Goal: Answer question/provide support

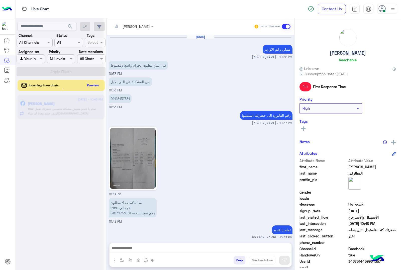
scroll to position [20, 0]
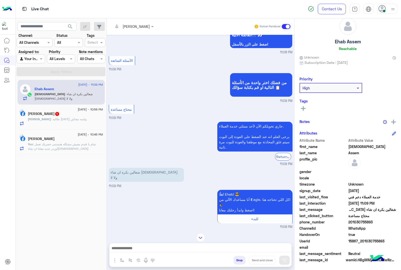
scroll to position [120, 0]
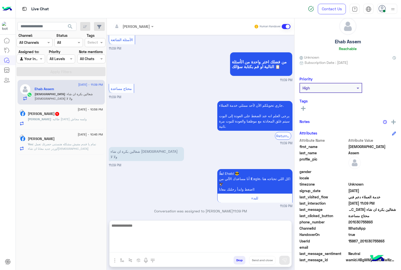
click at [162, 250] on textarea at bounding box center [200, 237] width 182 height 30
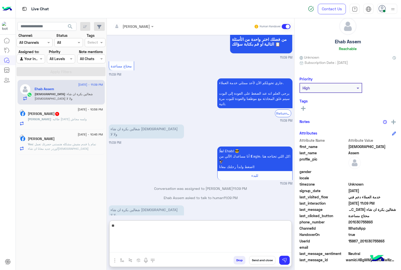
type textarea "*"
type textarea "**********"
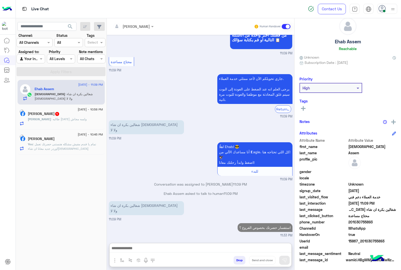
click at [52, 121] on span ": طالبه [DATE] ولسه مجاش" at bounding box center [69, 119] width 36 height 4
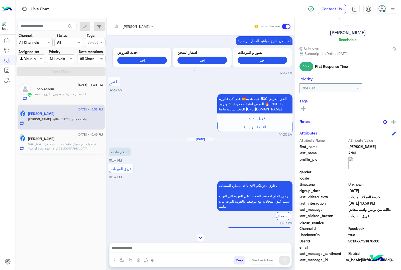
scroll to position [635, 0]
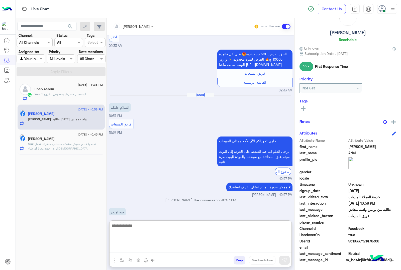
click at [165, 248] on textarea at bounding box center [200, 237] width 182 height 30
type textarea "**********"
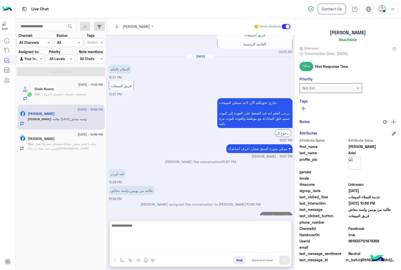
scroll to position [683, 0]
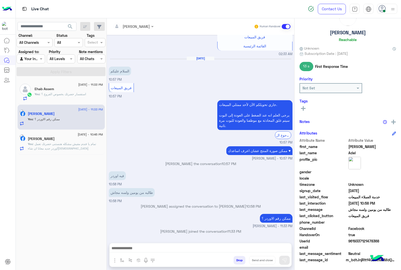
click at [64, 143] on span ": تمام يا فندم مفيش مشكله هنستنى حضرتك تعمل اوردر جديد معانا ان شاء[DEMOGRAPHIC…" at bounding box center [62, 146] width 68 height 8
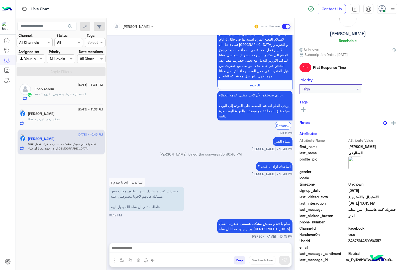
scroll to position [20, 0]
click at [240, 259] on button "Drop" at bounding box center [239, 260] width 12 height 9
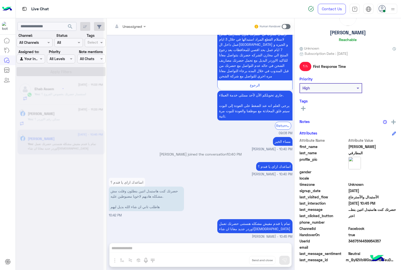
scroll to position [714, 0]
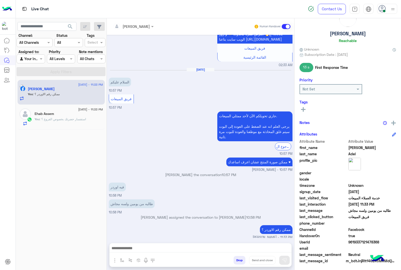
scroll to position [20, 0]
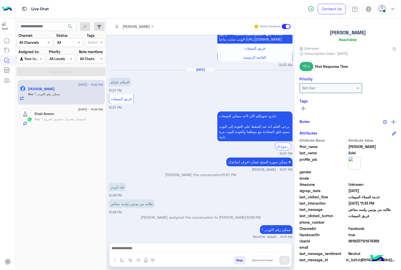
click at [78, 109] on span "[DATE] - 11:33 PM" at bounding box center [90, 109] width 25 height 5
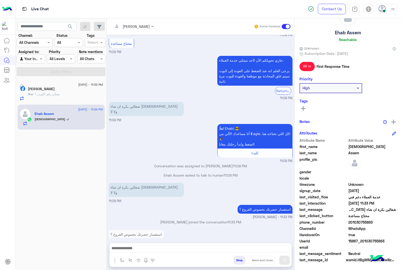
scroll to position [170, 0]
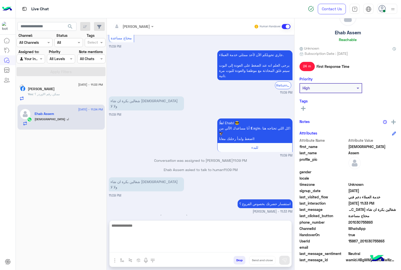
click at [159, 246] on textarea at bounding box center [200, 237] width 182 height 30
type textarea "**********"
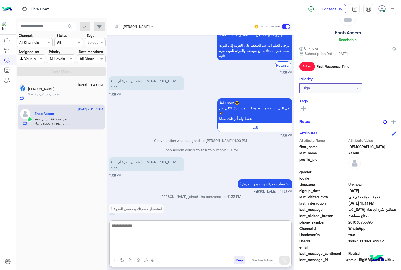
scroll to position [209, 0]
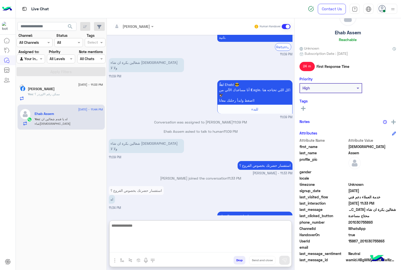
paste textarea "**********"
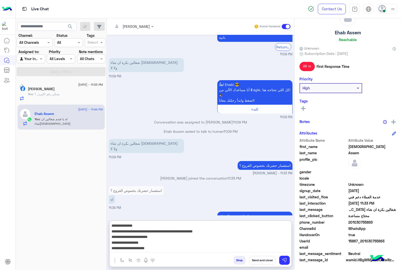
scroll to position [4, 0]
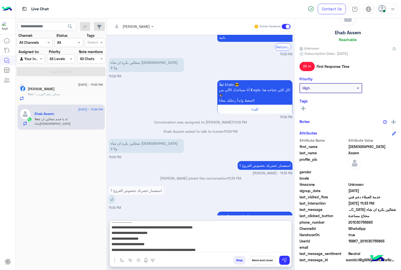
type textarea "**********"
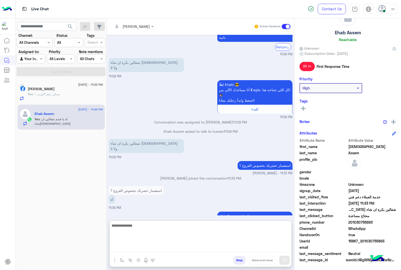
scroll to position [261, 0]
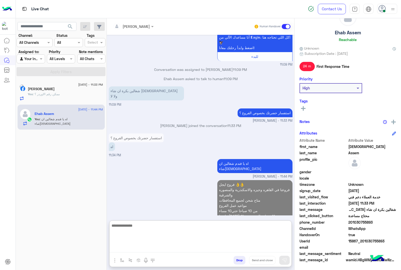
click at [341, 34] on h5 "Ehab Assem" at bounding box center [348, 33] width 26 height 6
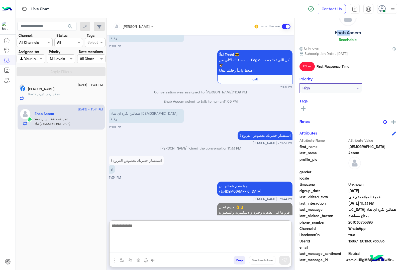
click at [341, 34] on h5 "Ehab Assem" at bounding box center [348, 33] width 26 height 6
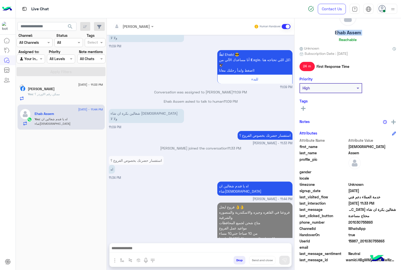
click at [341, 34] on h5 "Ehab Assem" at bounding box center [348, 33] width 26 height 6
copy h5 "Ehab Assem"
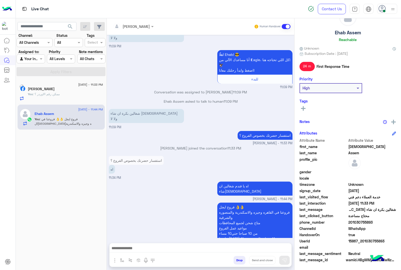
click at [356, 244] on div "UserId 15867_201030755893" at bounding box center [347, 242] width 96 height 6
click at [356, 243] on span "15867_201030755893" at bounding box center [372, 241] width 48 height 5
copy span "15867_201030755893"
click at [61, 86] on div "[DATE] - 11:33 PM" at bounding box center [65, 85] width 75 height 3
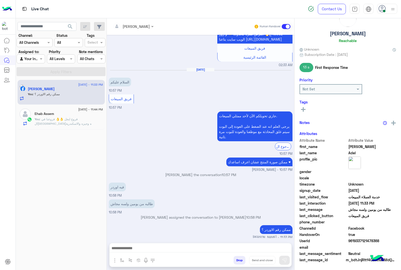
scroll to position [20, 0]
